Goal: Task Accomplishment & Management: Use online tool/utility

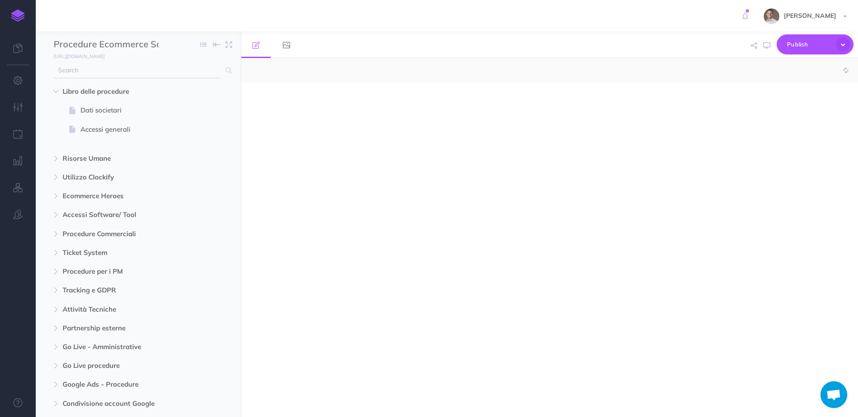
click at [103, 70] on input "text" at bounding box center [137, 71] width 167 height 16
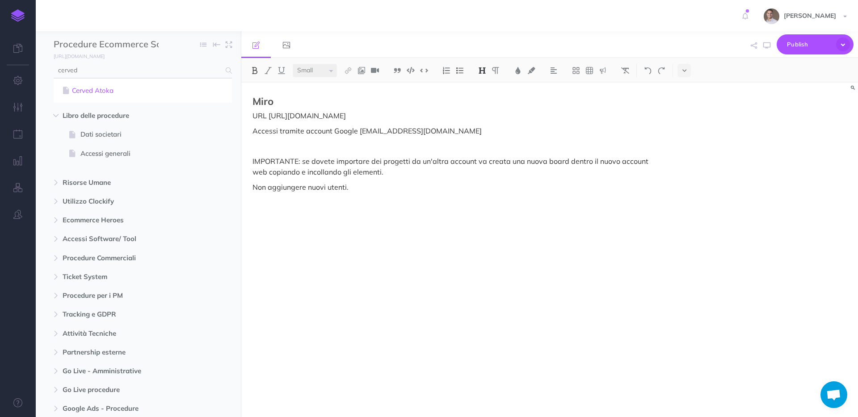
type input "cerved"
click at [91, 95] on link "Cerved Atoka" at bounding box center [142, 90] width 165 height 11
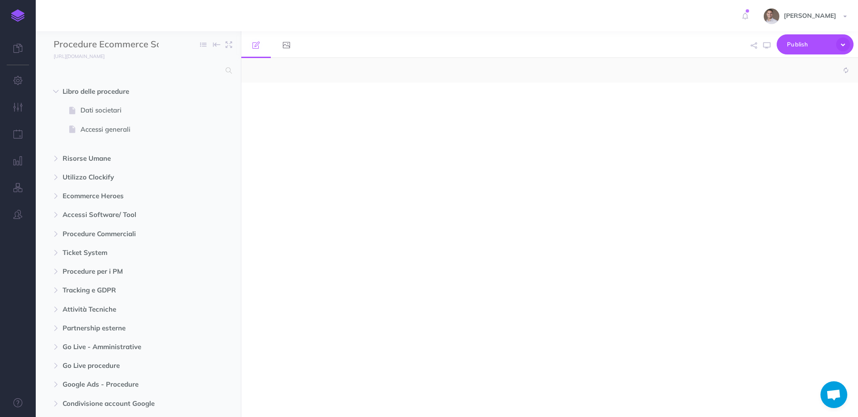
select select "null"
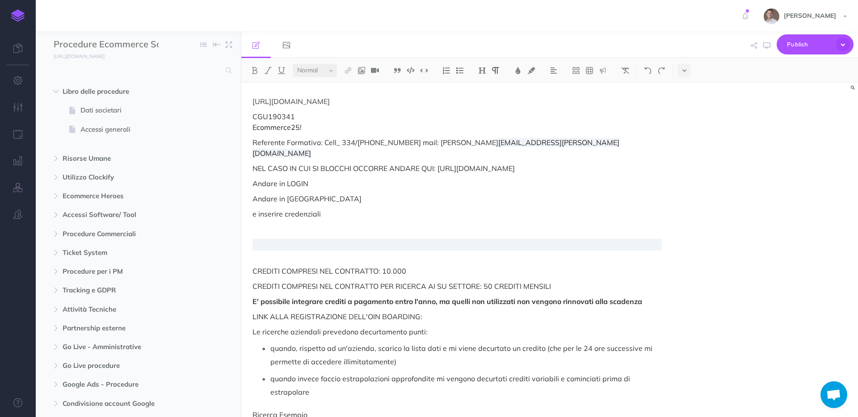
click at [261, 118] on p "CGU190341 Ecommerce25!" at bounding box center [457, 121] width 409 height 21
copy p "CGU190341"
click at [282, 128] on span "Ecommerce25!" at bounding box center [277, 127] width 49 height 9
drag, startPoint x: 282, startPoint y: 128, endPoint x: 552, endPoint y: 11, distance: 295.3
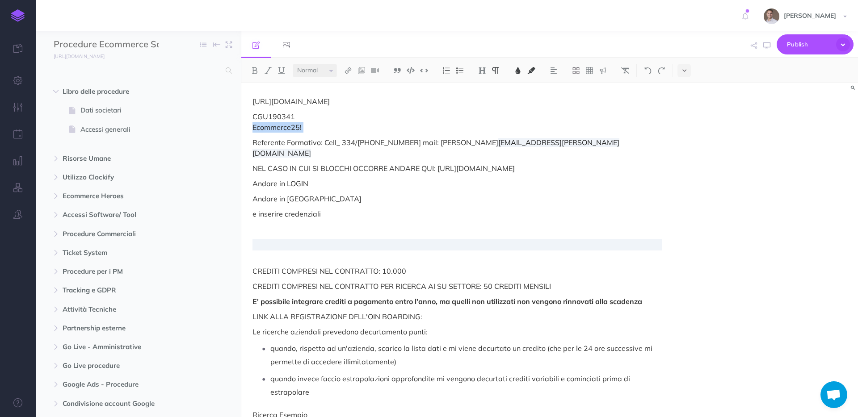
click at [305, 125] on p "CGU190341 Ecommerce25!" at bounding box center [457, 121] width 409 height 21
copy span "Ecommerce25!"
click at [322, 129] on p "CGU190341 Ecommerce25!" at bounding box center [457, 121] width 409 height 21
click at [272, 130] on span "Ecommerce26!" at bounding box center [277, 127] width 49 height 9
drag, startPoint x: 272, startPoint y: 130, endPoint x: 300, endPoint y: 128, distance: 28.7
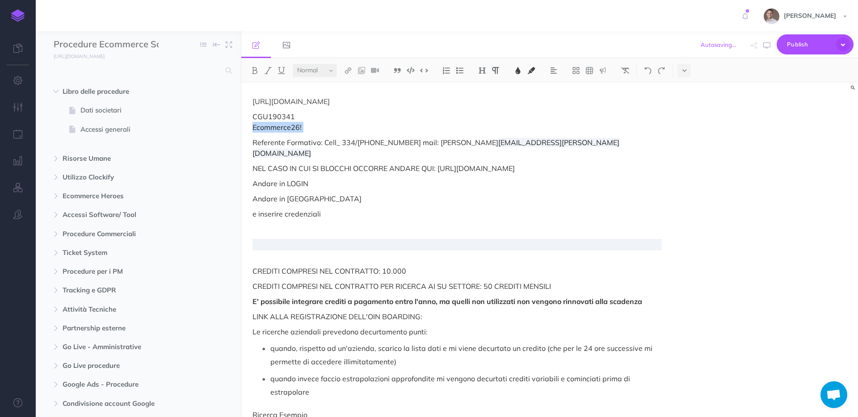
click at [300, 128] on span "Ecommerce26!" at bounding box center [277, 127] width 49 height 9
copy span "Ecommerce26!"
click at [840, 38] on icon "button" at bounding box center [843, 45] width 14 height 14
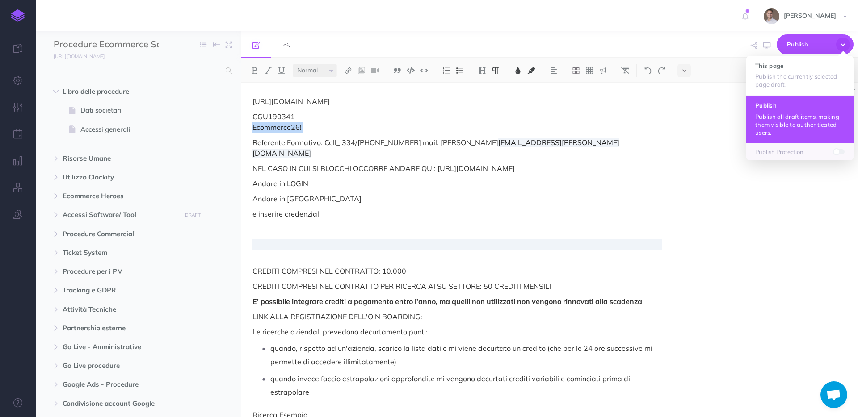
click at [789, 124] on p "Publish all draft items, making them visible to authenticated users." at bounding box center [799, 125] width 89 height 24
